Goal: Task Accomplishment & Management: Manage account settings

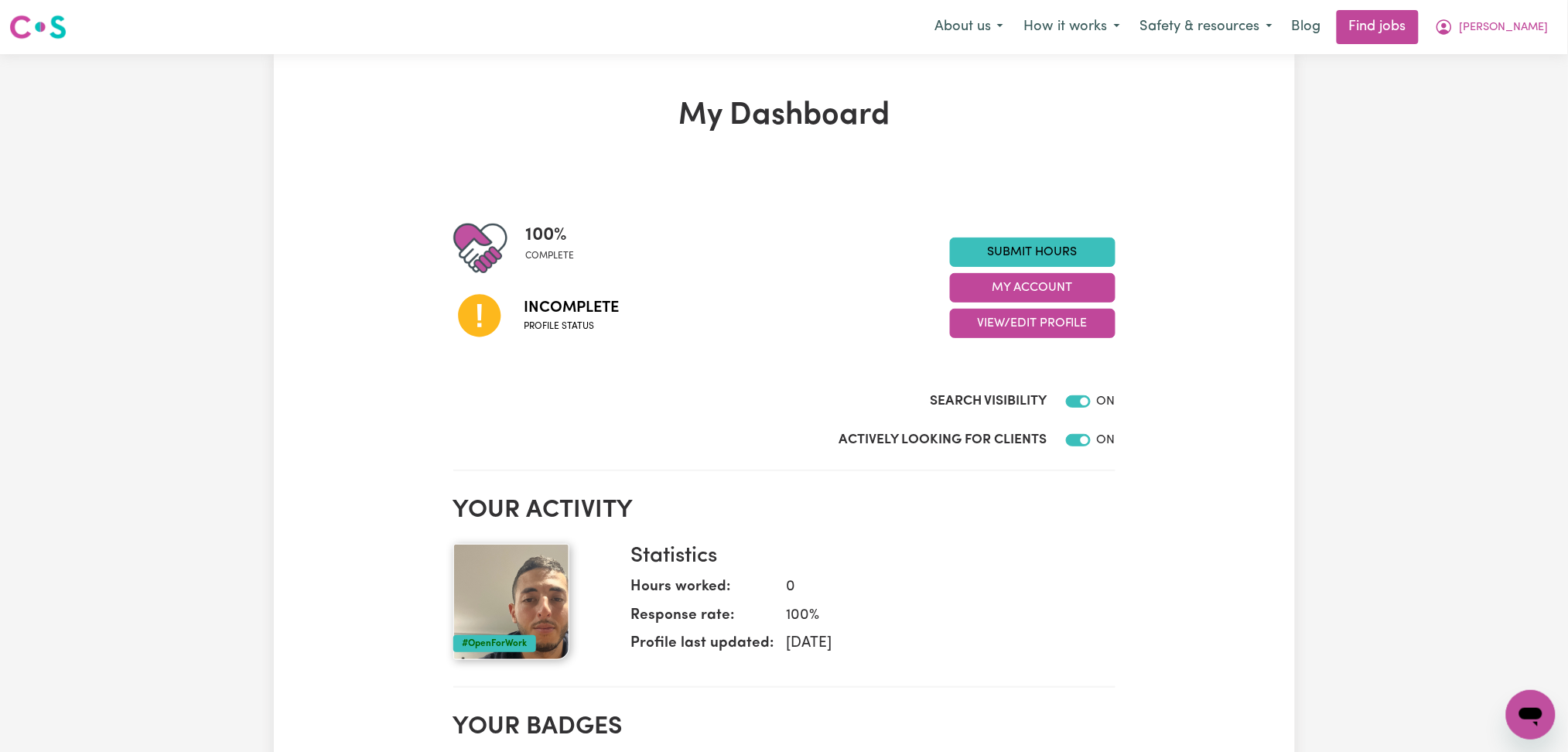
click at [1017, 338] on div "100 % complete Incomplete Profile status Submit Hours My Account View/Edit Prof…" at bounding box center [784, 287] width 662 height 133
click at [1022, 318] on button "View/Edit Profile" at bounding box center [1032, 323] width 165 height 29
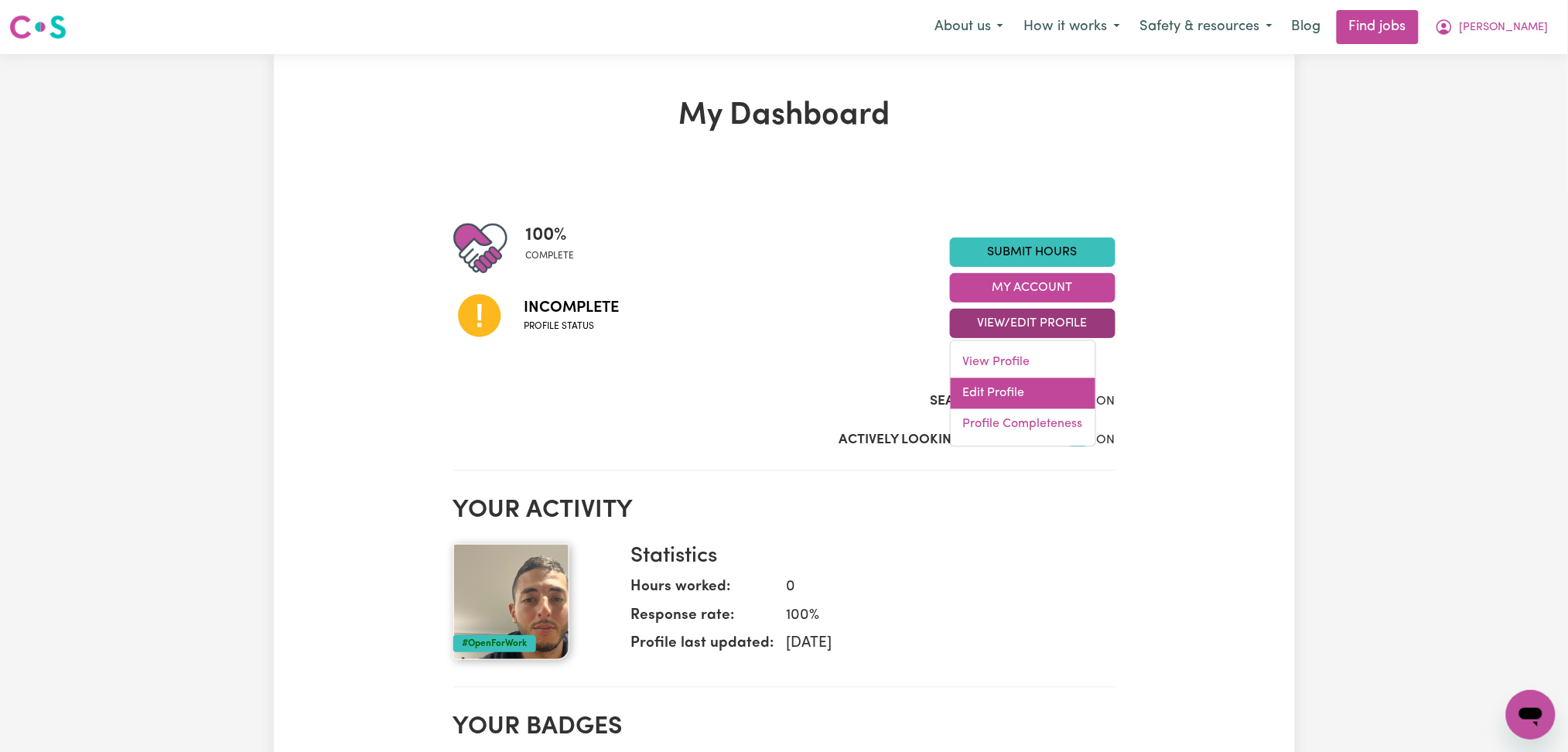
click at [990, 387] on link "Edit Profile" at bounding box center [1022, 393] width 144 height 31
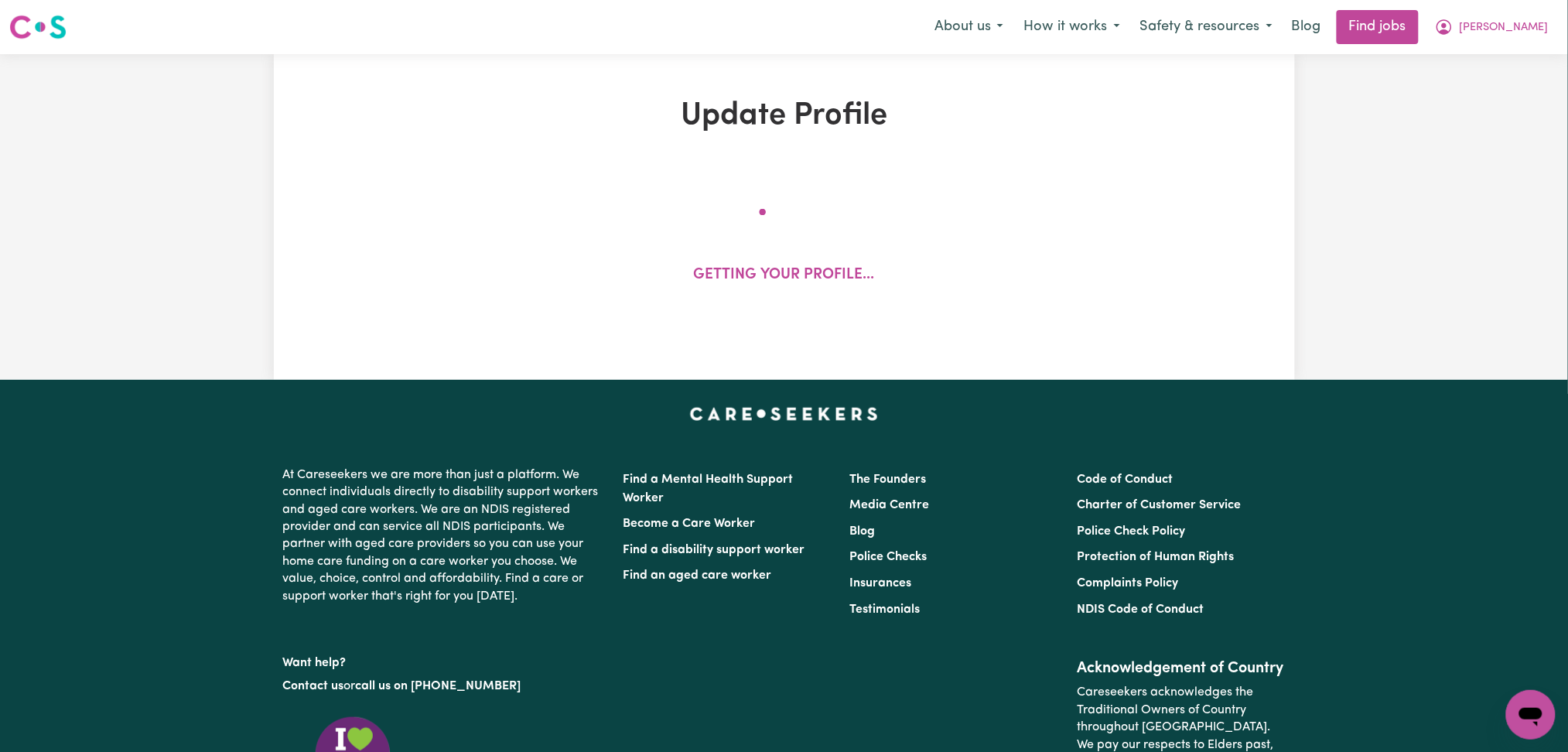
select select "[DEMOGRAPHIC_DATA]"
select select "[DEMOGRAPHIC_DATA] Work Visa"
select select "Studying a healthcare related degree or qualification"
select select "55"
select select "65"
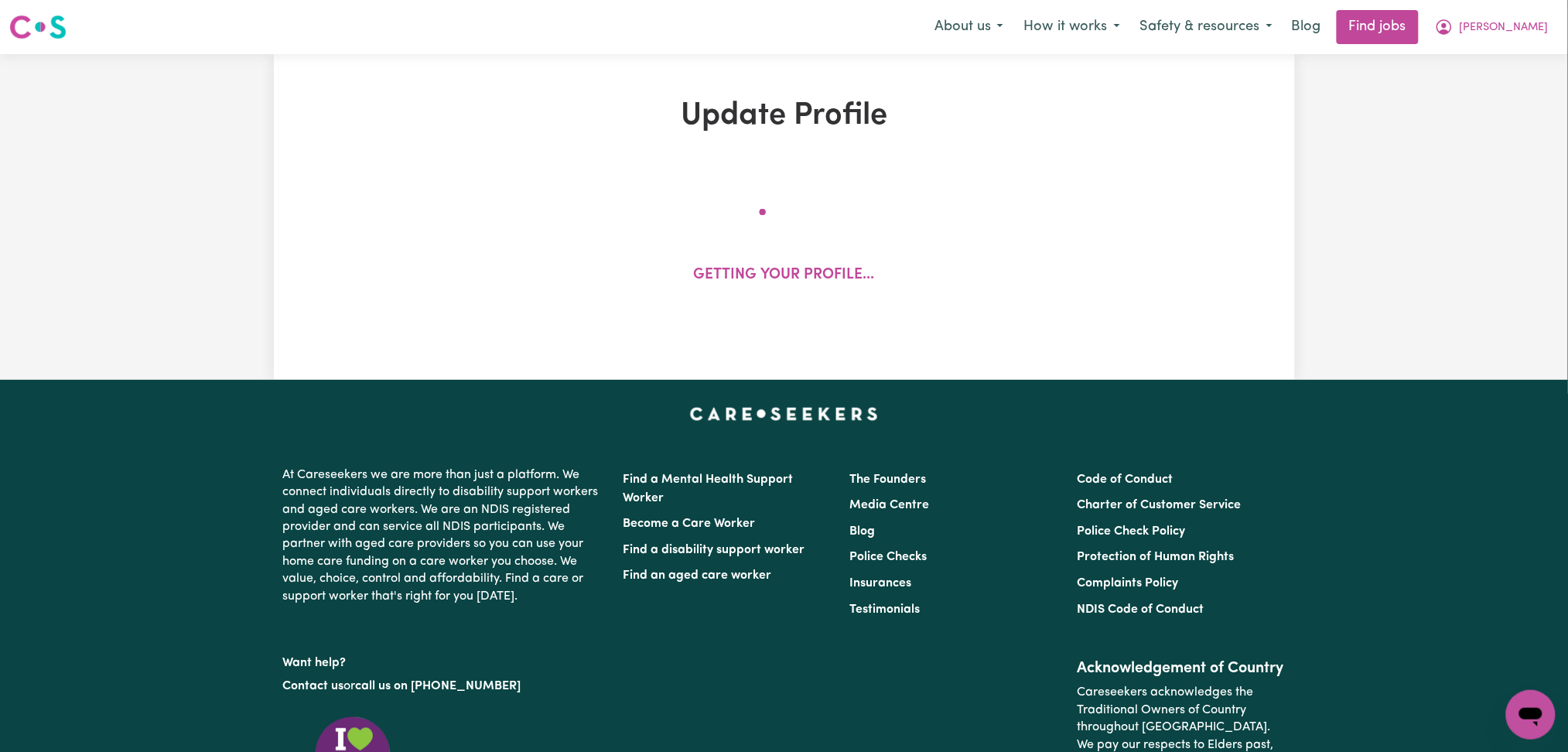
select select "75"
select select "80"
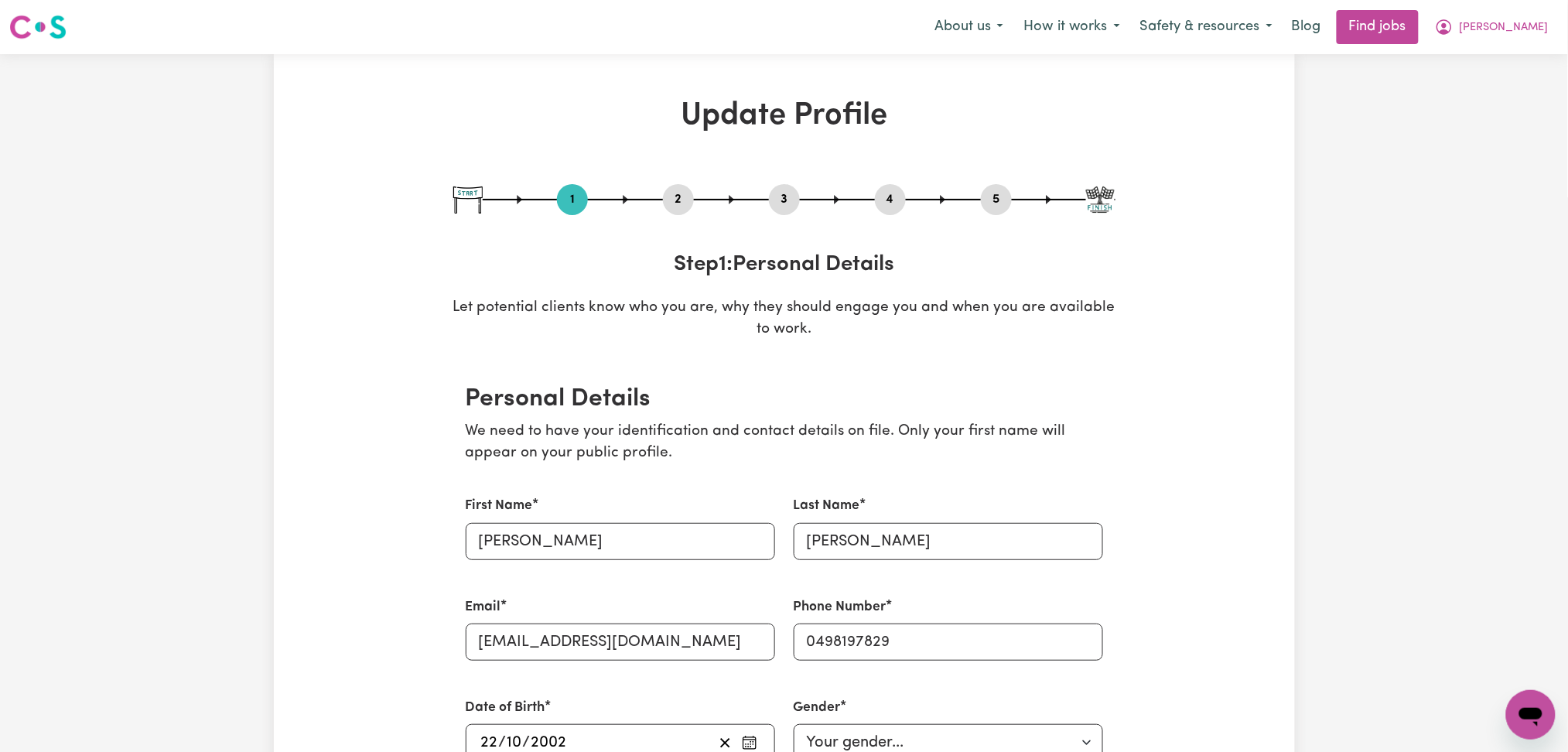
click at [886, 201] on button "4" at bounding box center [890, 199] width 31 height 20
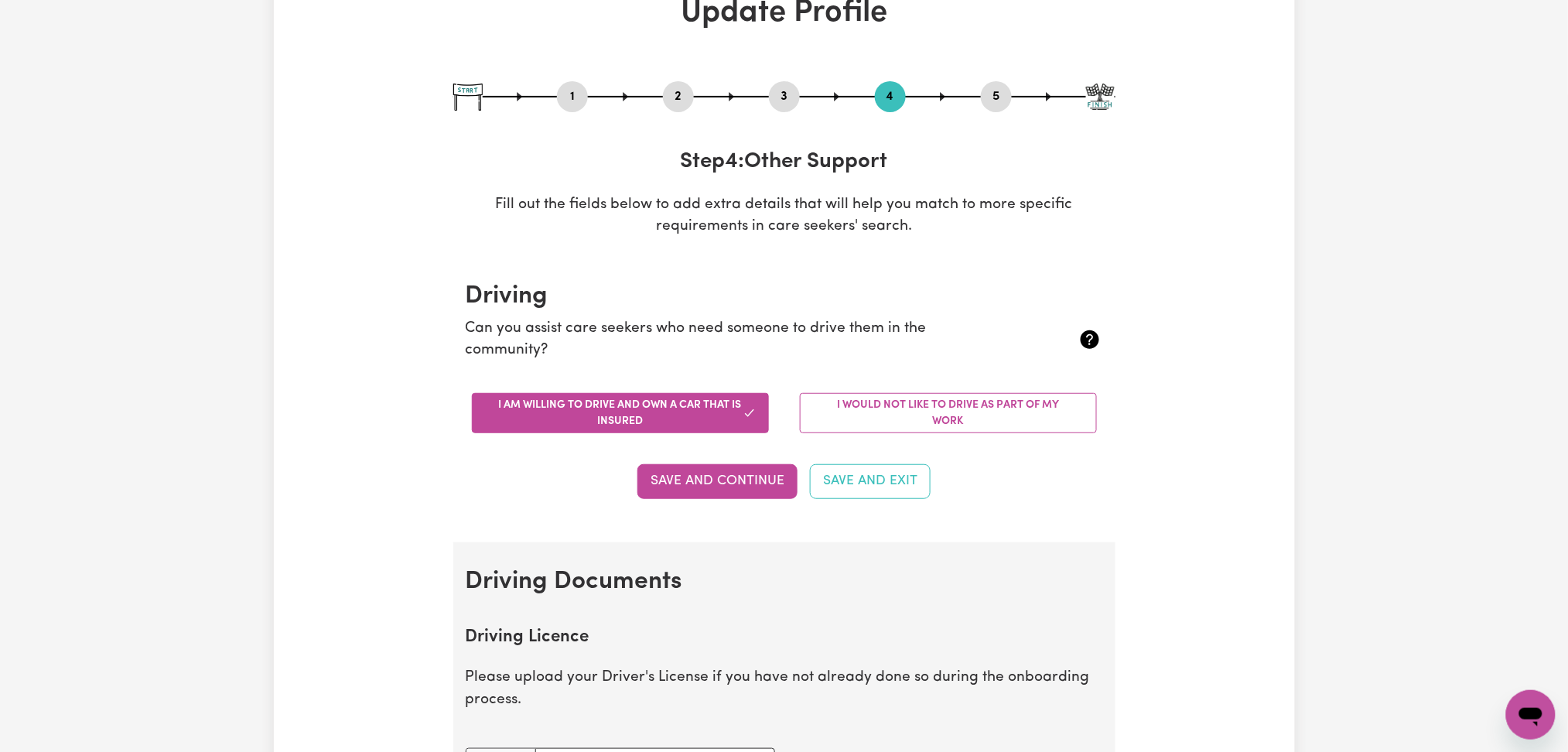
scroll to position [515, 0]
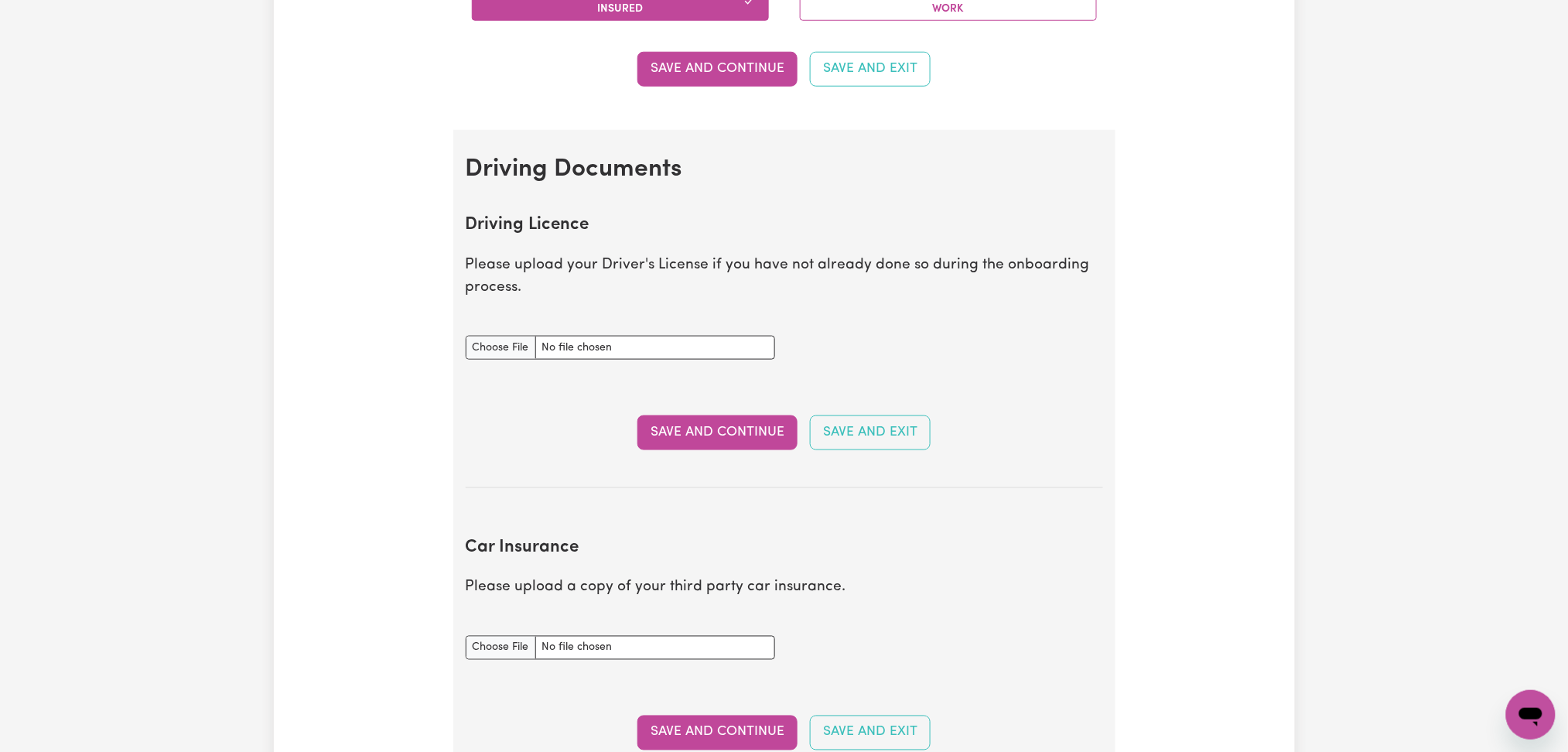
drag, startPoint x: 1440, startPoint y: 219, endPoint x: 1440, endPoint y: 234, distance: 15.0
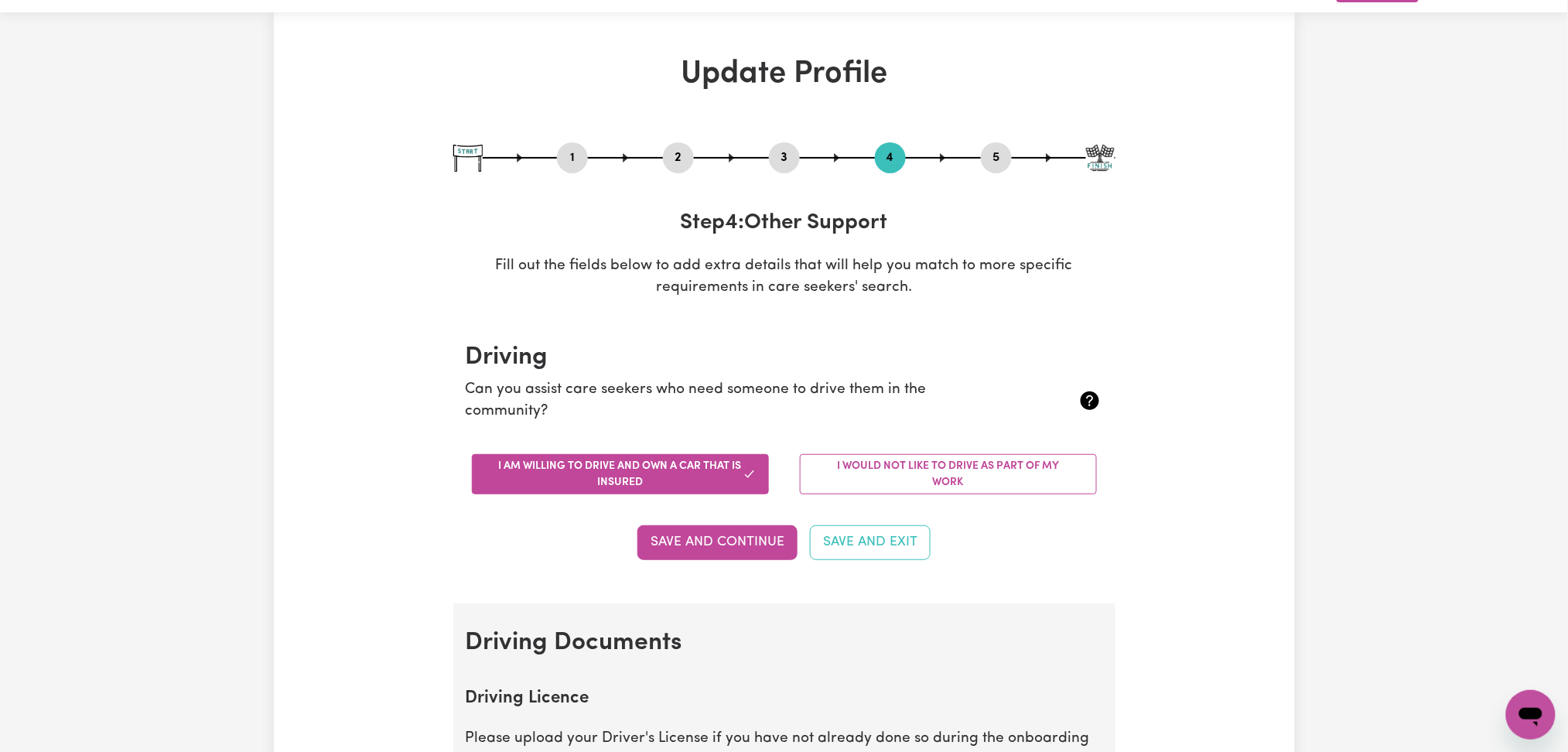
scroll to position [0, 0]
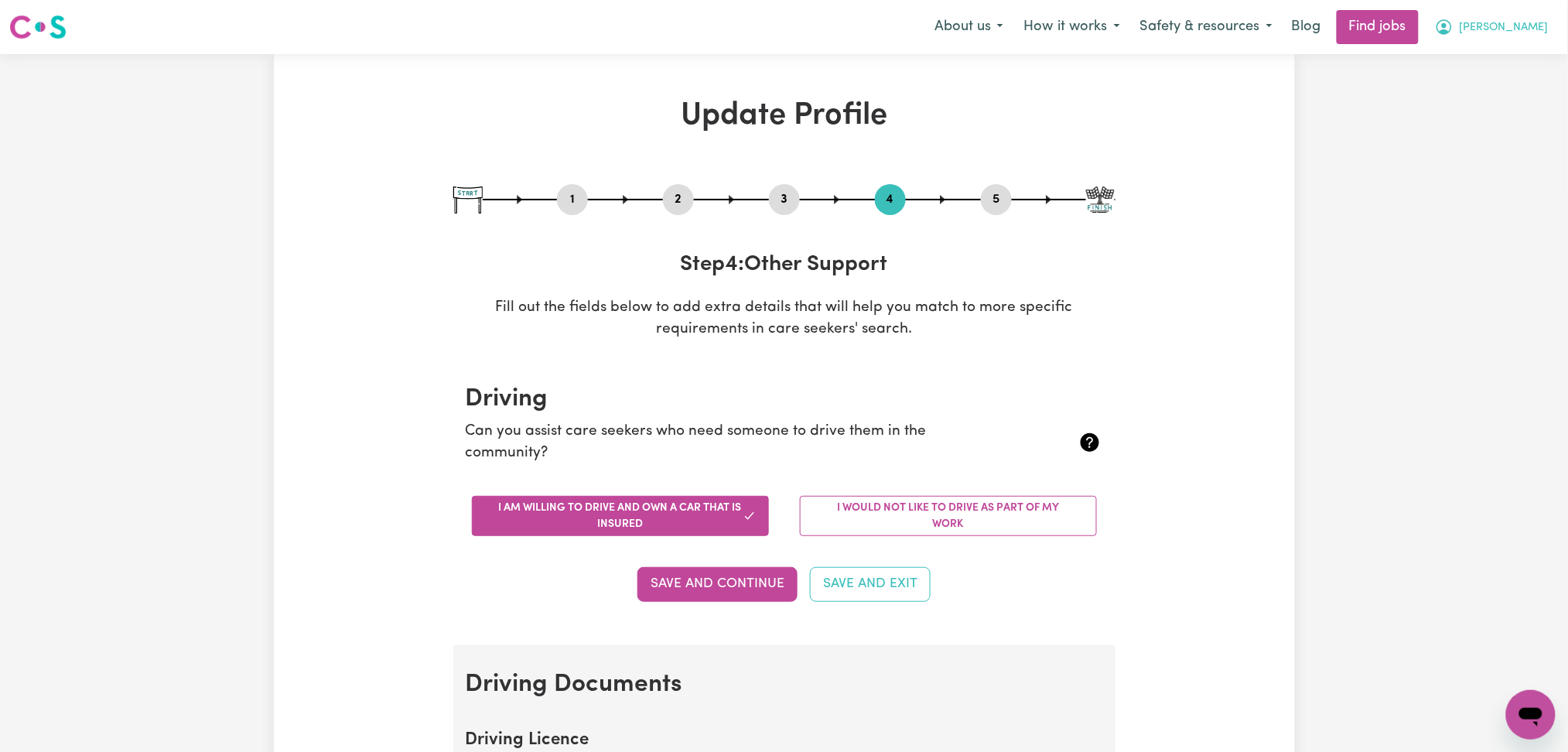
click at [1505, 32] on button "[PERSON_NAME]" at bounding box center [1491, 27] width 134 height 32
click at [1474, 118] on link "Logout" at bounding box center [1497, 118] width 123 height 29
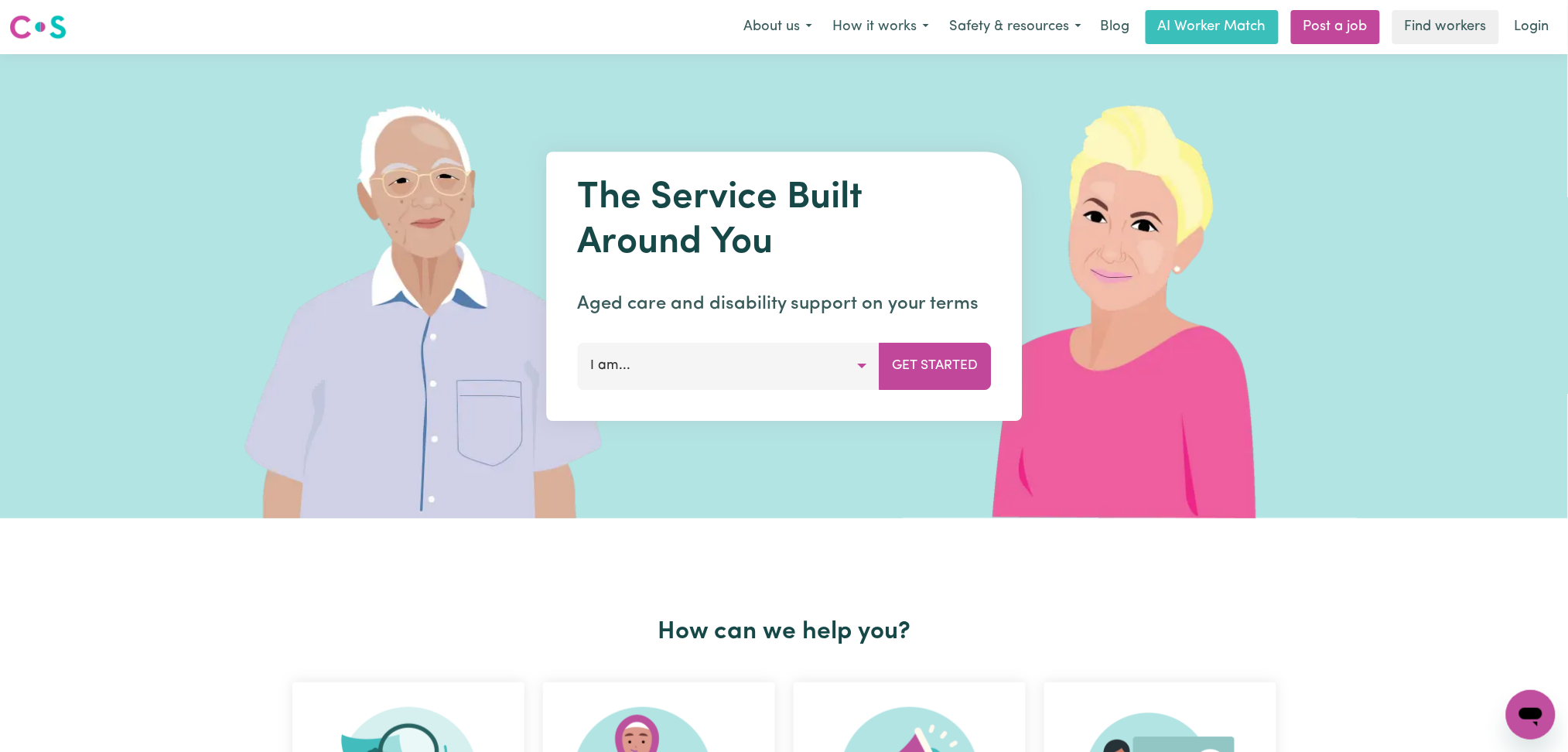
click at [1494, 372] on div "The Service Built Around You Aged care and disability support on your terms I a…" at bounding box center [784, 286] width 1568 height 464
click at [1548, 23] on link "Login" at bounding box center [1532, 27] width 53 height 34
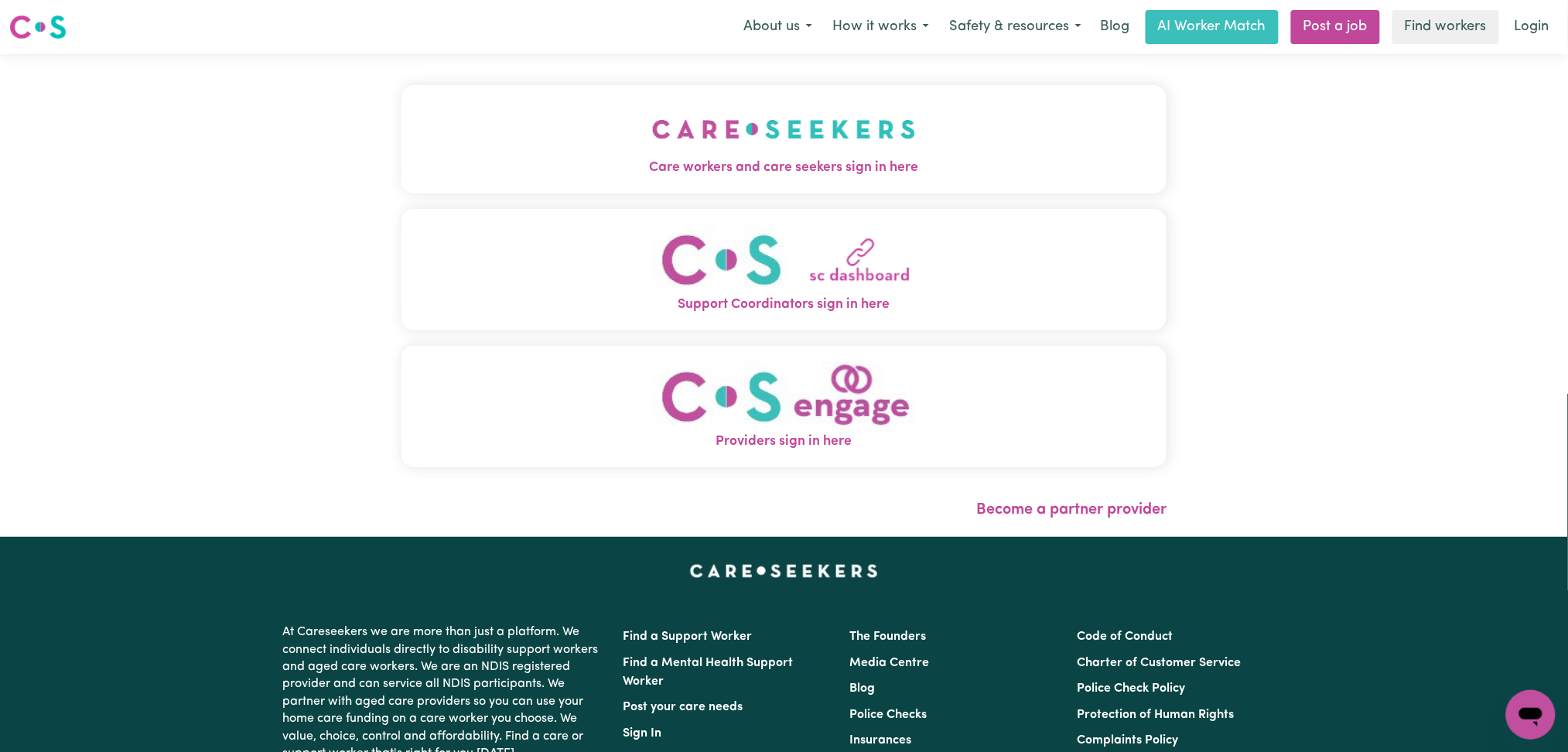
click at [590, 174] on span "Care workers and care seekers sign in here" at bounding box center [784, 168] width 766 height 20
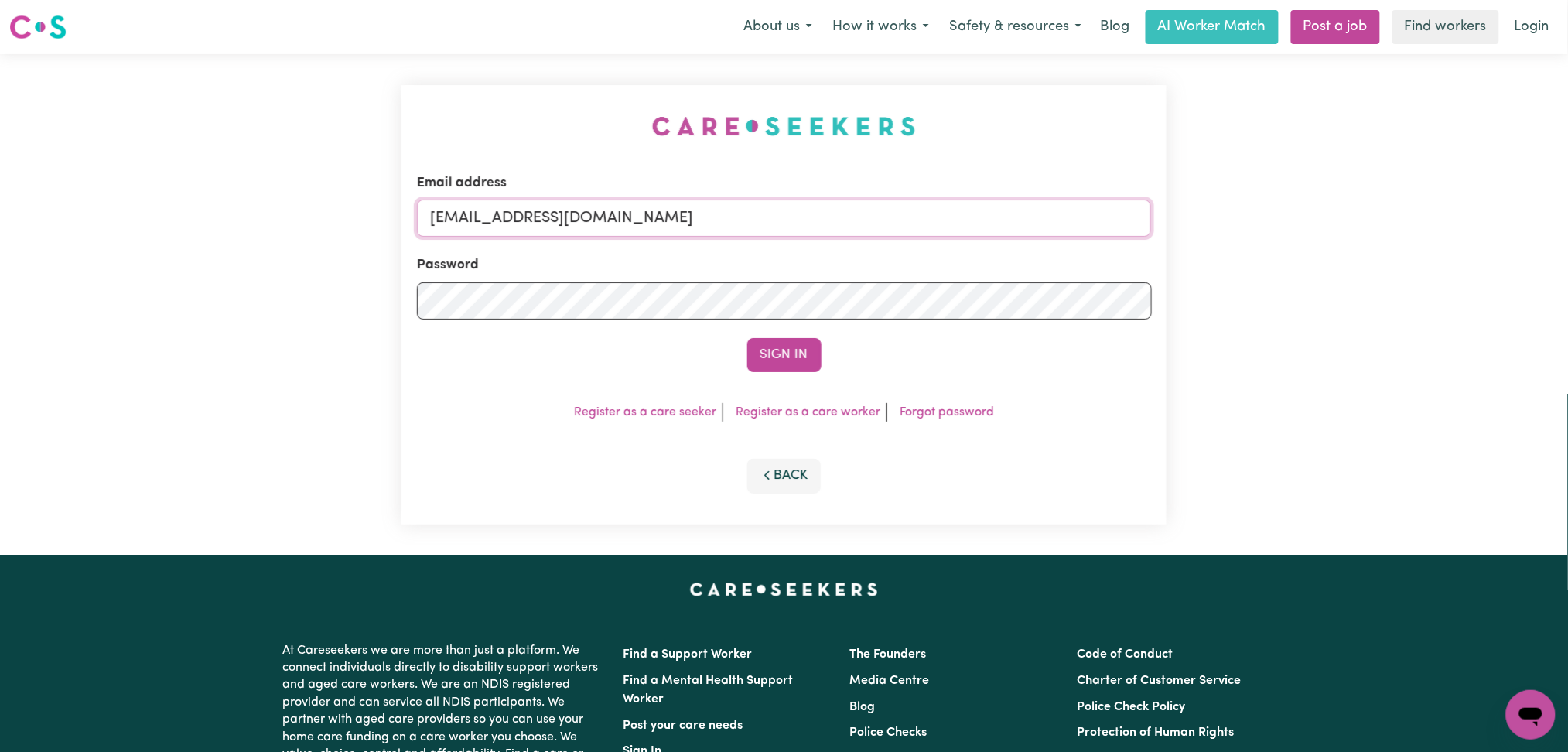
click at [595, 231] on input "[EMAIL_ADDRESS][DOMAIN_NAME]" at bounding box center [784, 218] width 734 height 37
drag, startPoint x: 509, startPoint y: 209, endPoint x: 909, endPoint y: 209, distance: 400.0
click at [909, 209] on input "Superuser~[EMAIL_ADDRESS][DOMAIN_NAME]" at bounding box center [784, 218] width 734 height 37
type input "Superuser~[EMAIL_ADDRESS][DOMAIN_NAME]"
click at [777, 359] on button "Sign In" at bounding box center [784, 355] width 74 height 34
